Goal: Communication & Community: Connect with others

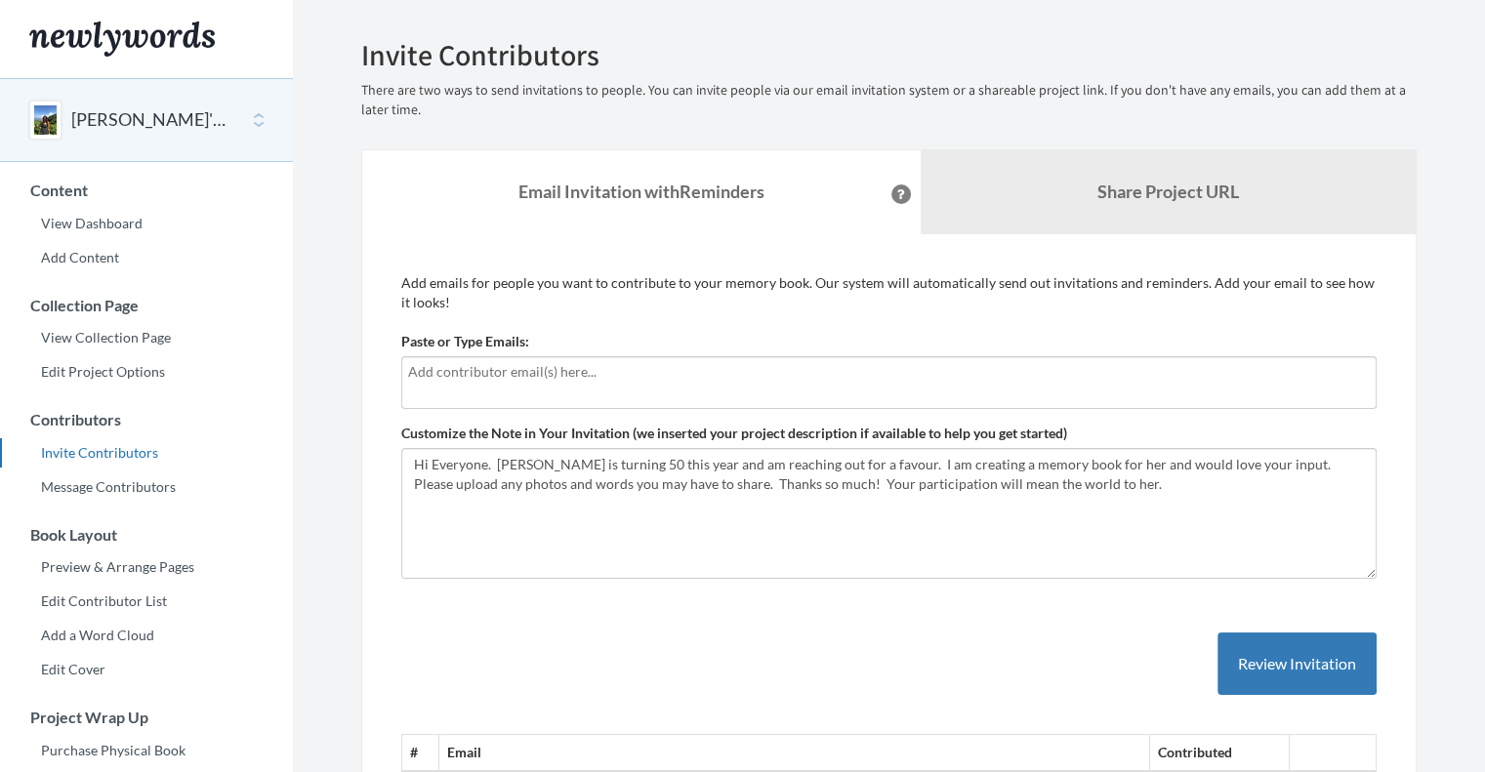
click at [504, 371] on input "text" at bounding box center [886, 371] width 957 height 21
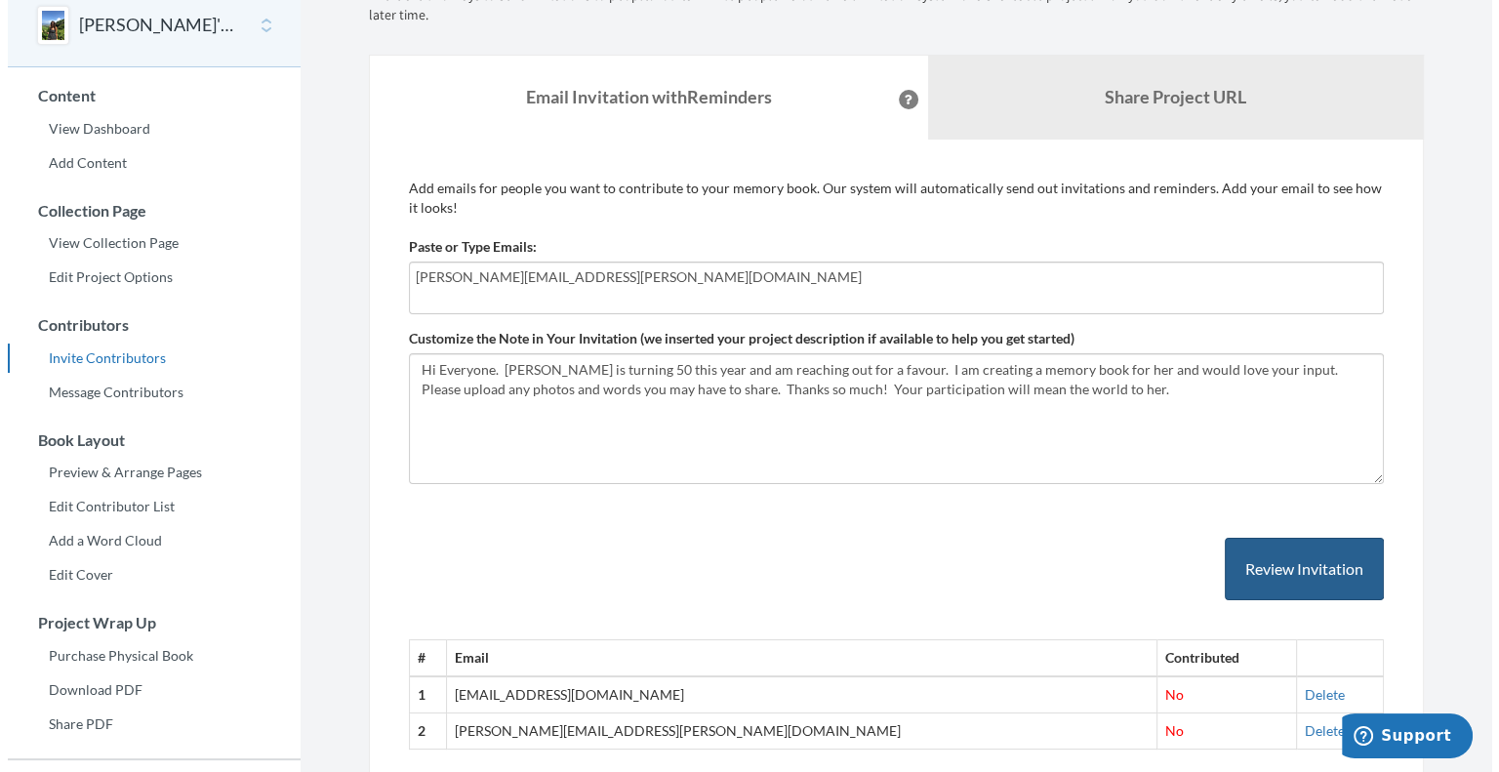
scroll to position [294, 0]
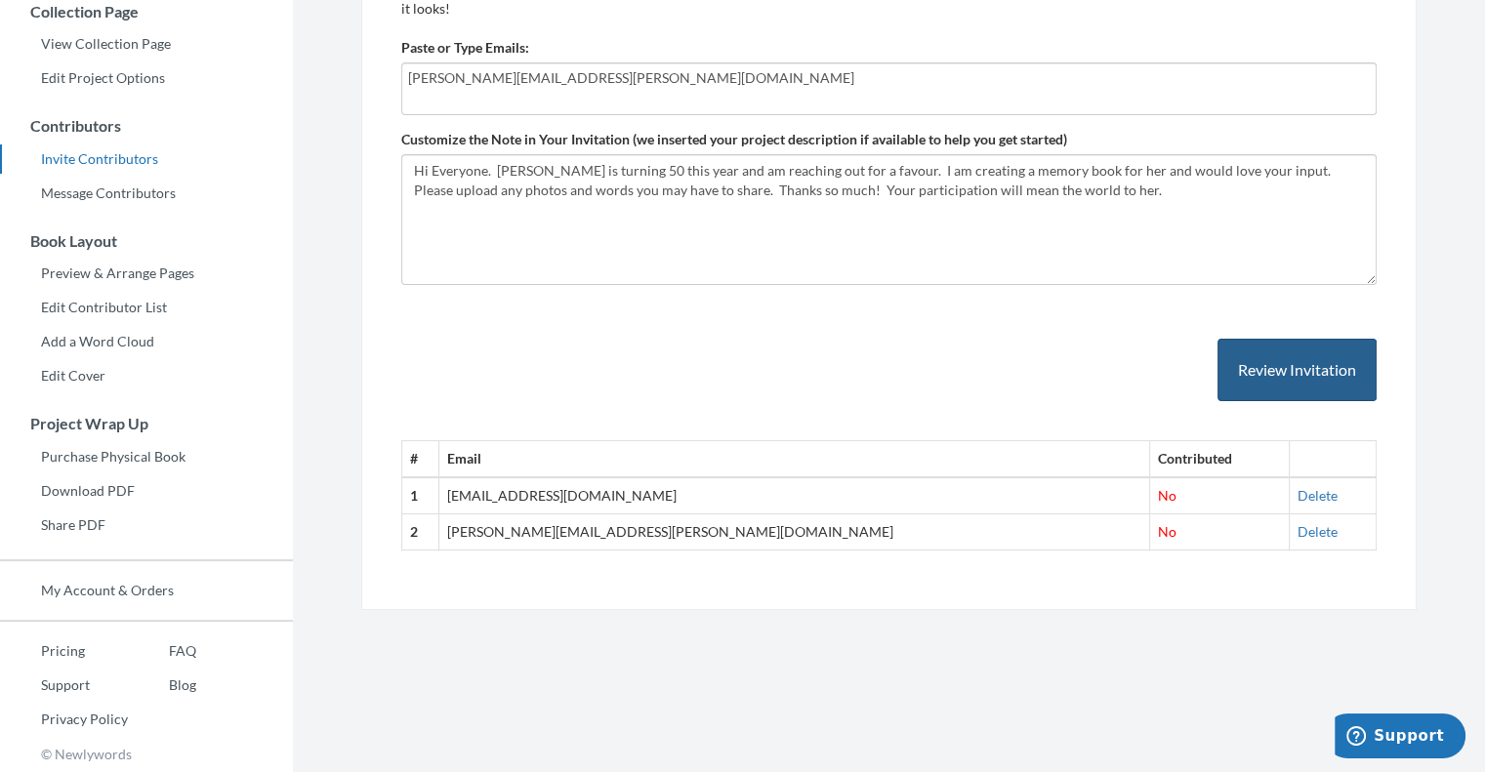
type input "wayne.brennan@sciex.com"
click at [1257, 380] on button "Review Invitation" at bounding box center [1296, 370] width 159 height 63
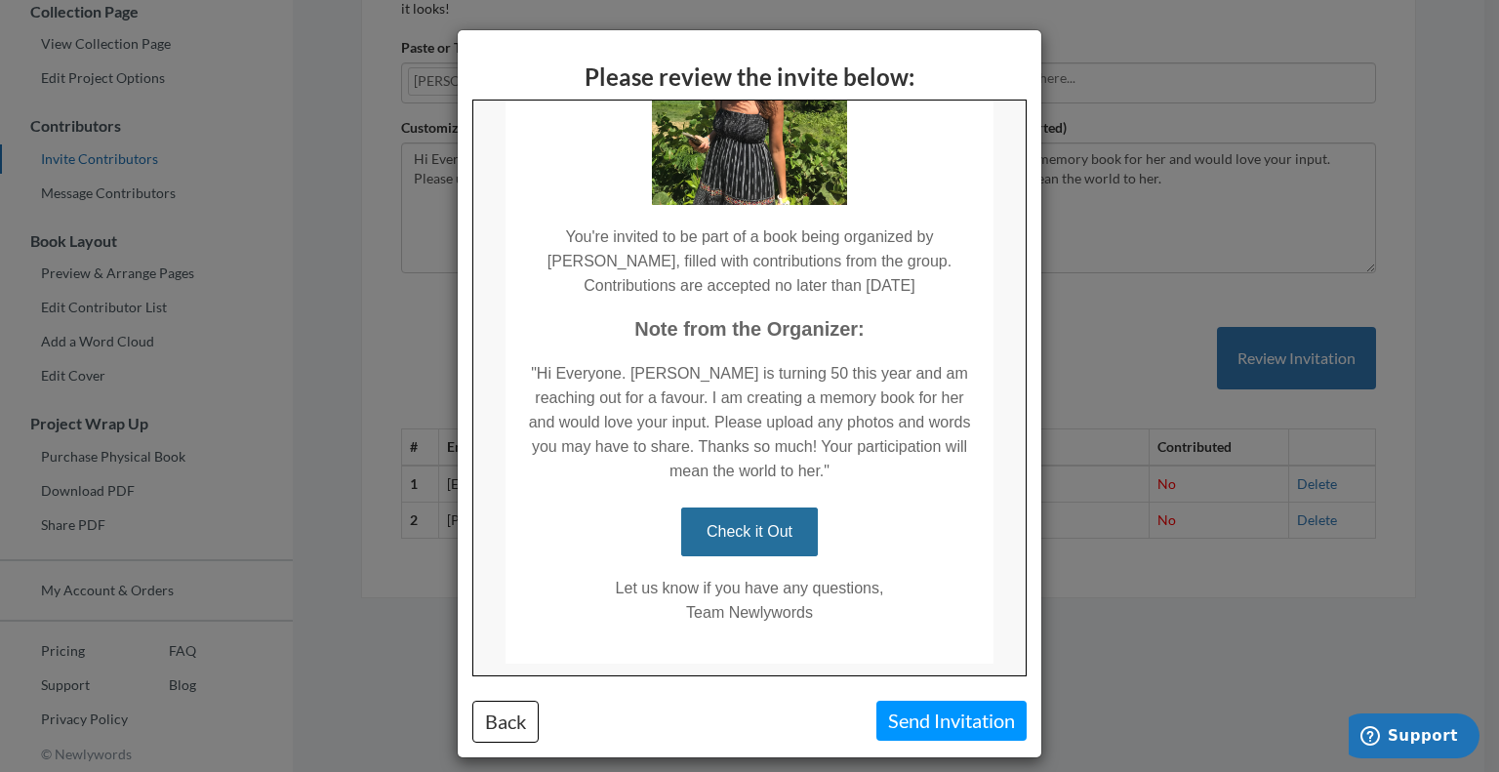
scroll to position [330, 0]
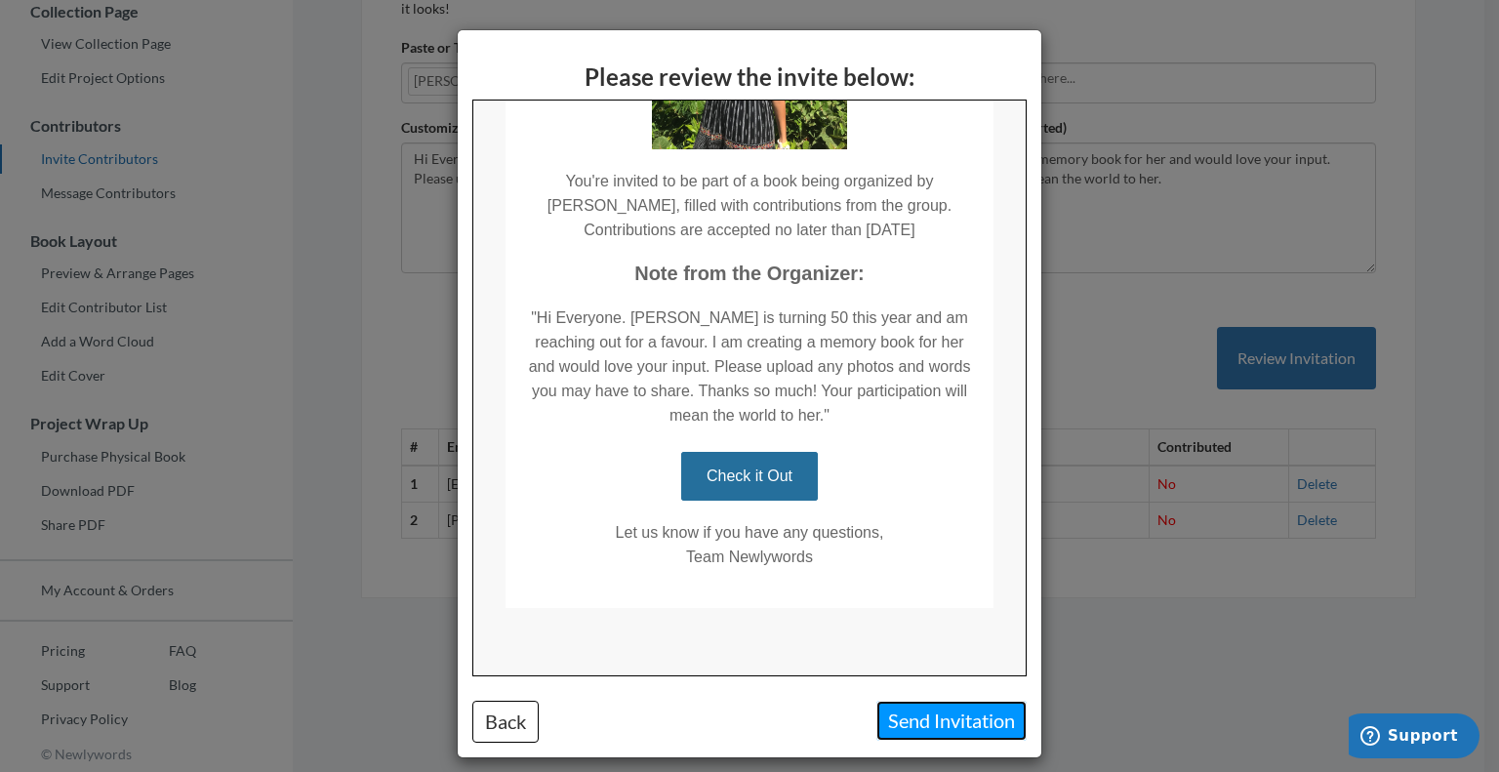
click at [924, 722] on button "Send Invitation" at bounding box center [952, 721] width 150 height 40
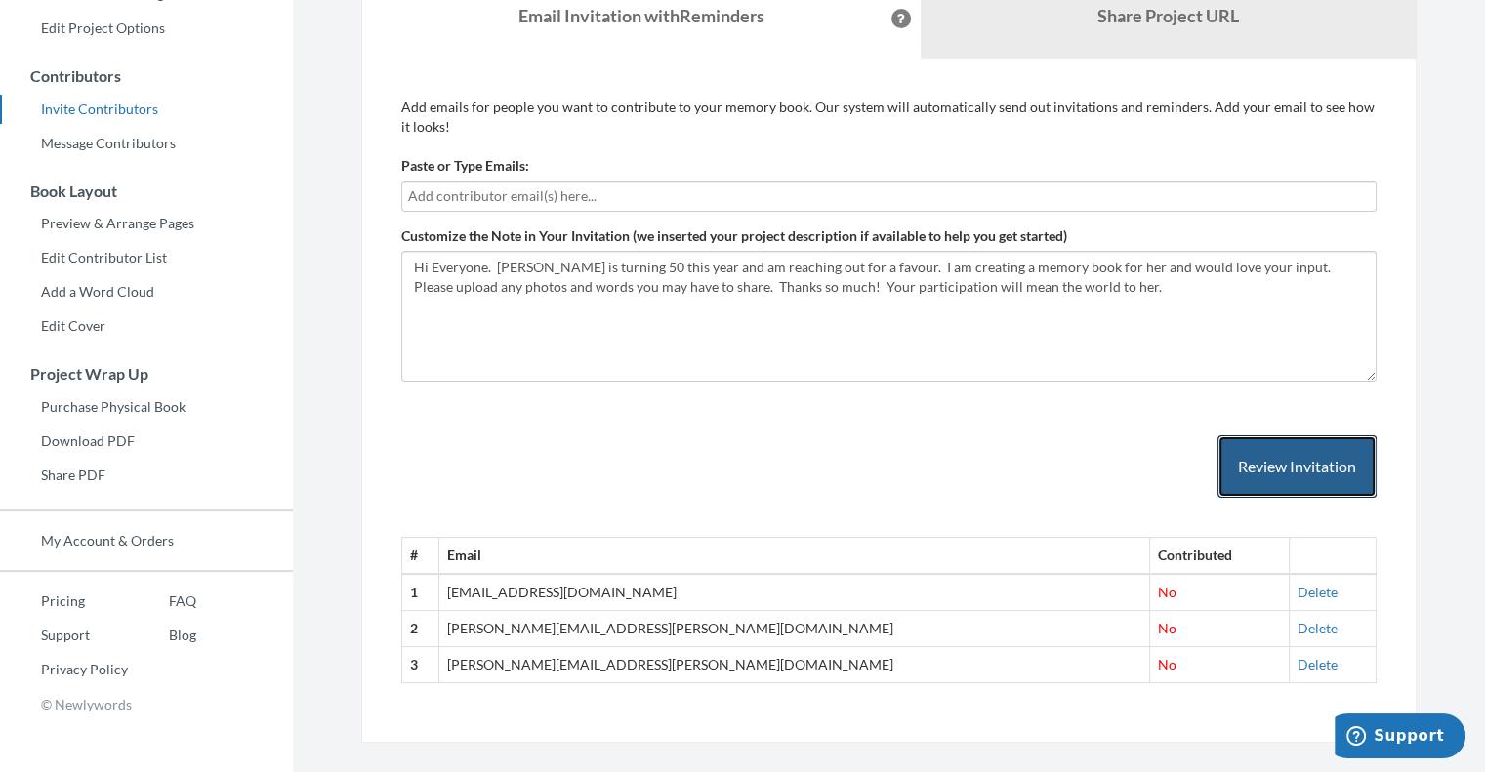
scroll to position [370, 0]
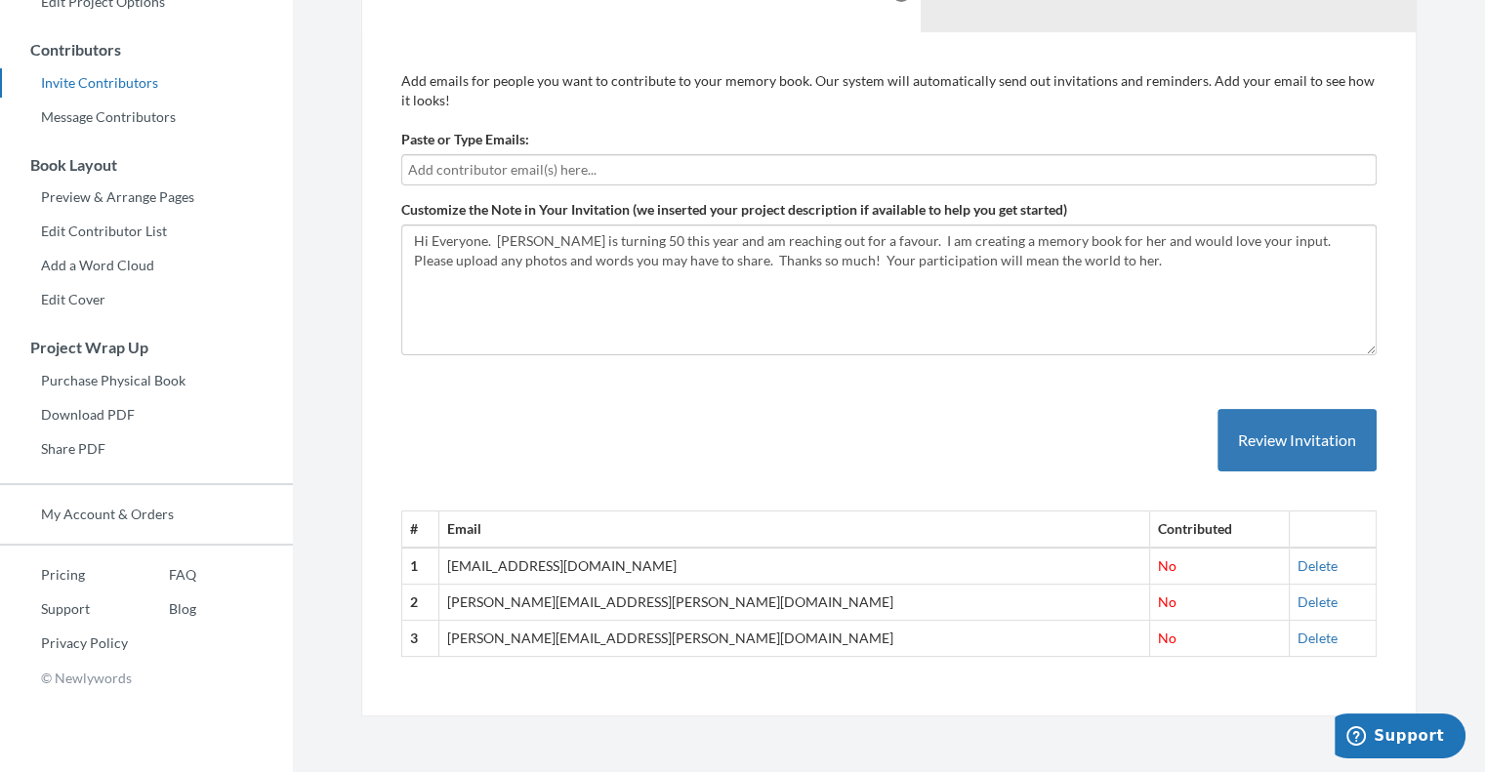
click at [557, 633] on td "wayne.brennan@sciex.com" at bounding box center [794, 639] width 711 height 36
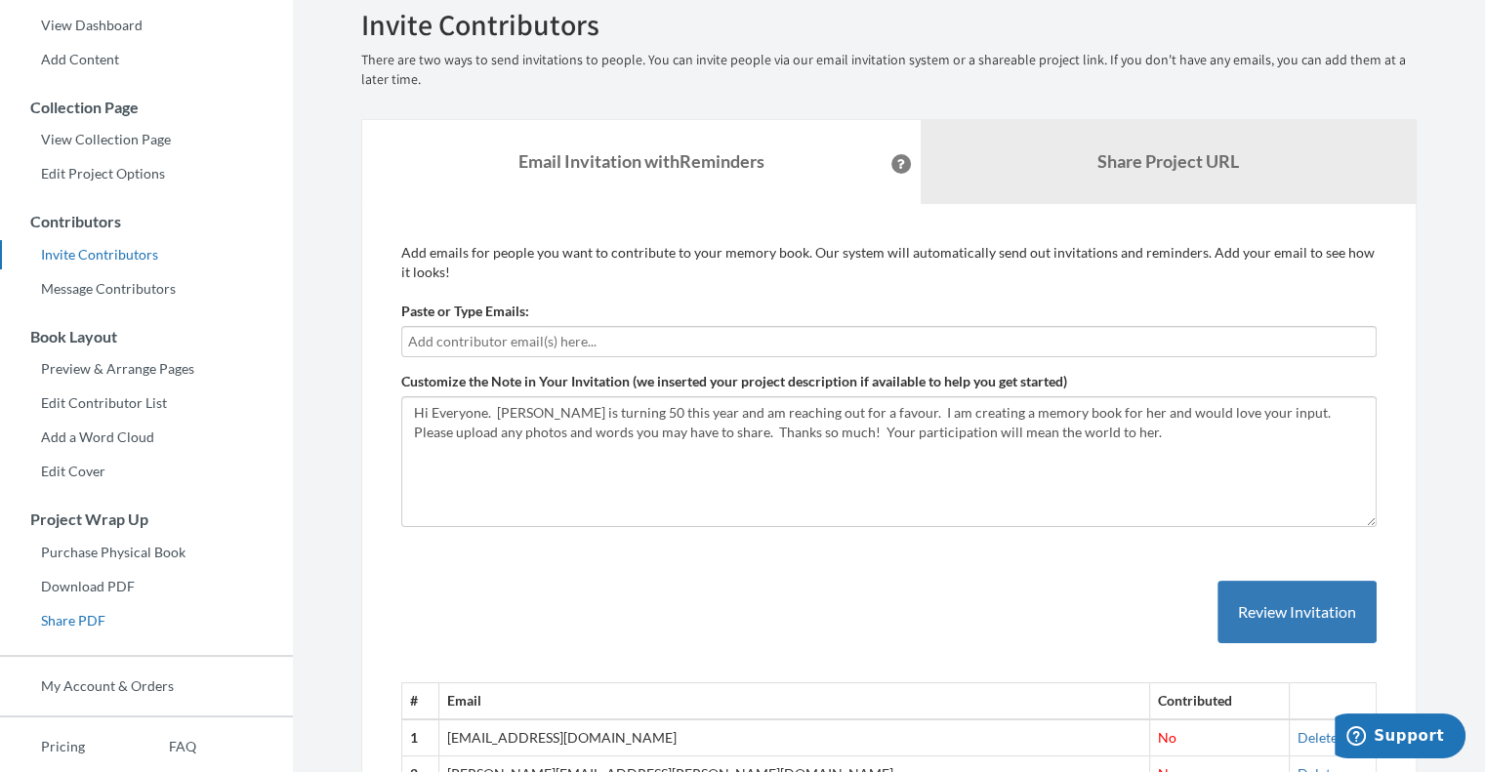
scroll to position [77, 0]
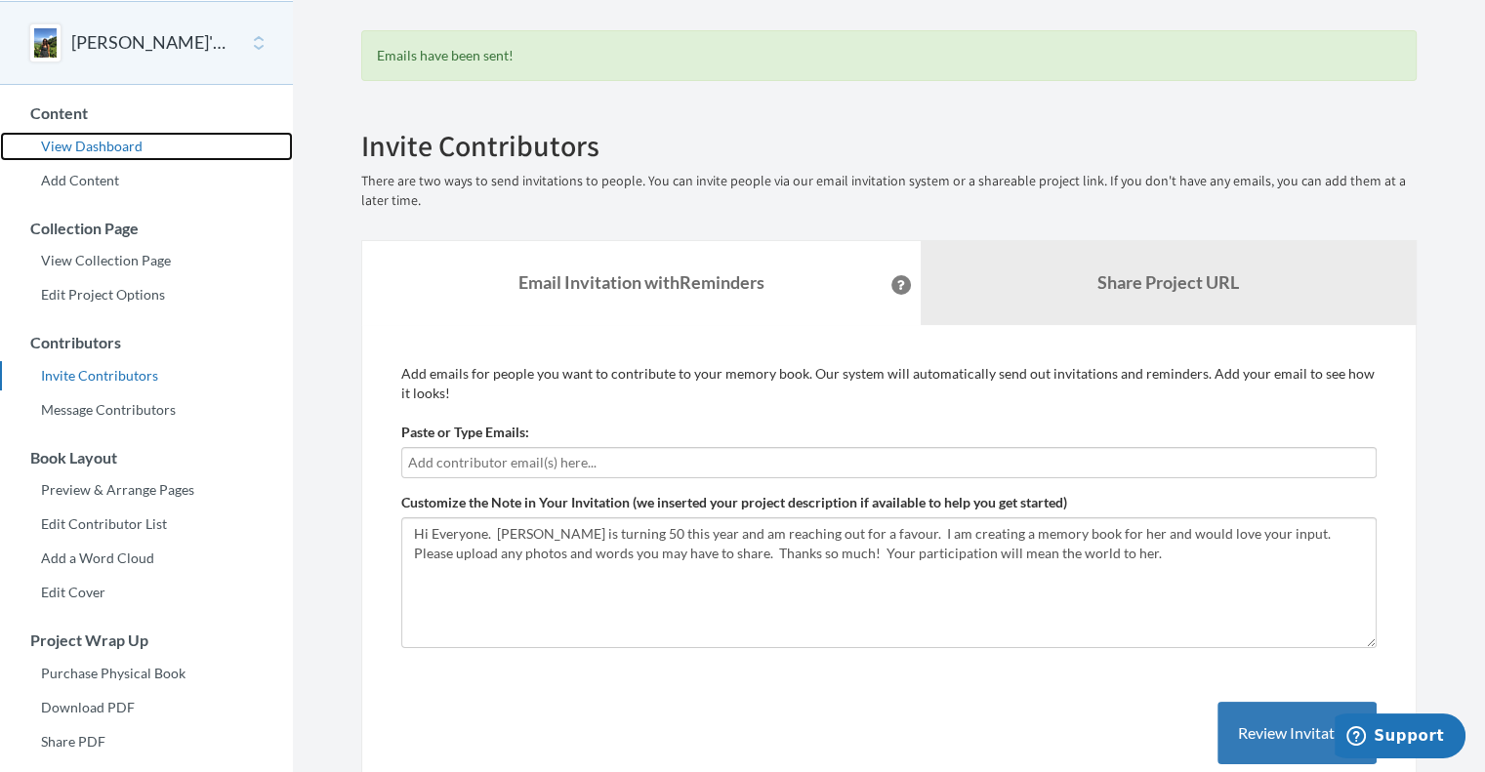
click at [109, 147] on link "View Dashboard" at bounding box center [146, 146] width 293 height 29
